Goal: Entertainment & Leisure: Consume media (video, audio)

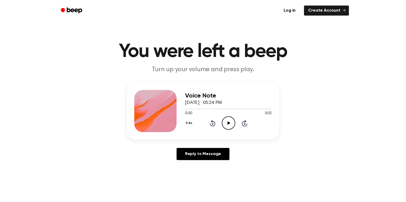
click at [225, 122] on icon "Play Audio" at bounding box center [228, 123] width 13 height 13
click at [234, 122] on circle at bounding box center [228, 123] width 13 height 13
click at [232, 130] on icon "Play Audio" at bounding box center [228, 123] width 13 height 13
click at [231, 126] on icon "Play Audio" at bounding box center [228, 123] width 13 height 13
click at [232, 124] on icon "Play Audio" at bounding box center [228, 123] width 13 height 13
